Goal: Find specific fact: Find specific fact

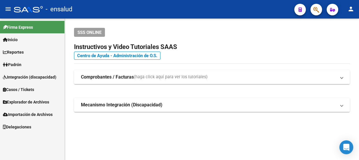
scroll to position [40, 0]
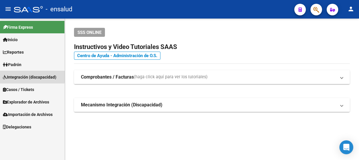
click at [27, 75] on span "Integración (discapacidad)" at bounding box center [29, 77] width 53 height 6
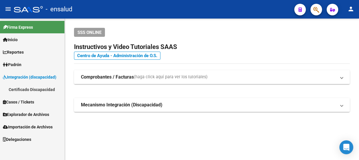
click at [30, 88] on link "Certificado Discapacidad" at bounding box center [32, 89] width 64 height 12
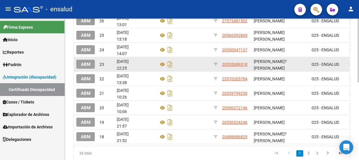
scroll to position [157, 0]
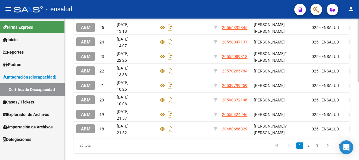
click at [308, 147] on link "2" at bounding box center [308, 145] width 7 height 6
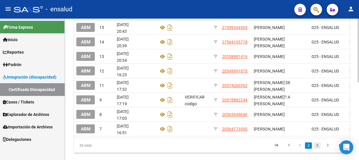
click at [318, 147] on link "3" at bounding box center [317, 145] width 7 height 6
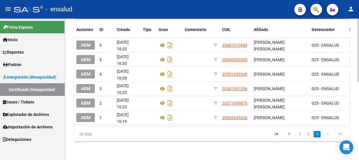
scroll to position [114, 0]
click at [307, 134] on link "2" at bounding box center [308, 134] width 7 height 6
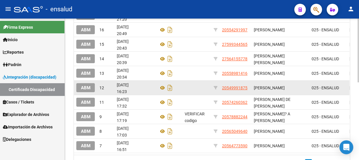
scroll to position [167, 0]
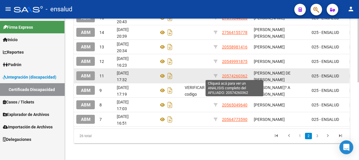
click at [242, 74] on span "20574260362" at bounding box center [234, 75] width 25 height 5
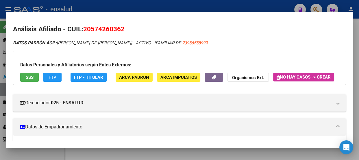
drag, startPoint x: 121, startPoint y: 28, endPoint x: 91, endPoint y: 27, distance: 29.5
type textarea "57426036"
click at [91, 27] on span "20574260362" at bounding box center [103, 29] width 41 height 8
copy span "57426036"
